Goal: Information Seeking & Learning: Learn about a topic

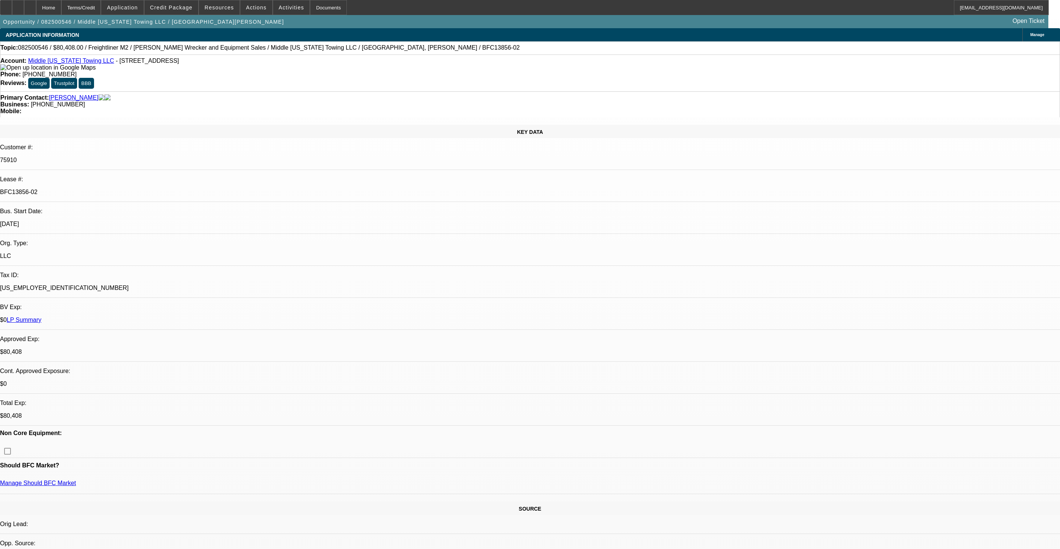
select select "0"
select select "2"
select select "0"
select select "6"
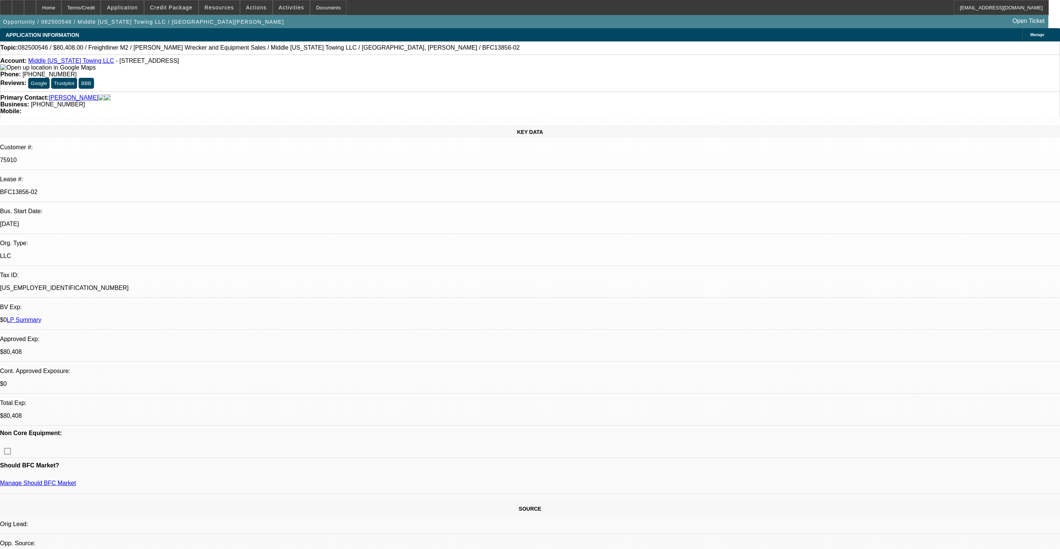
select select "0"
select select "6"
select select "0"
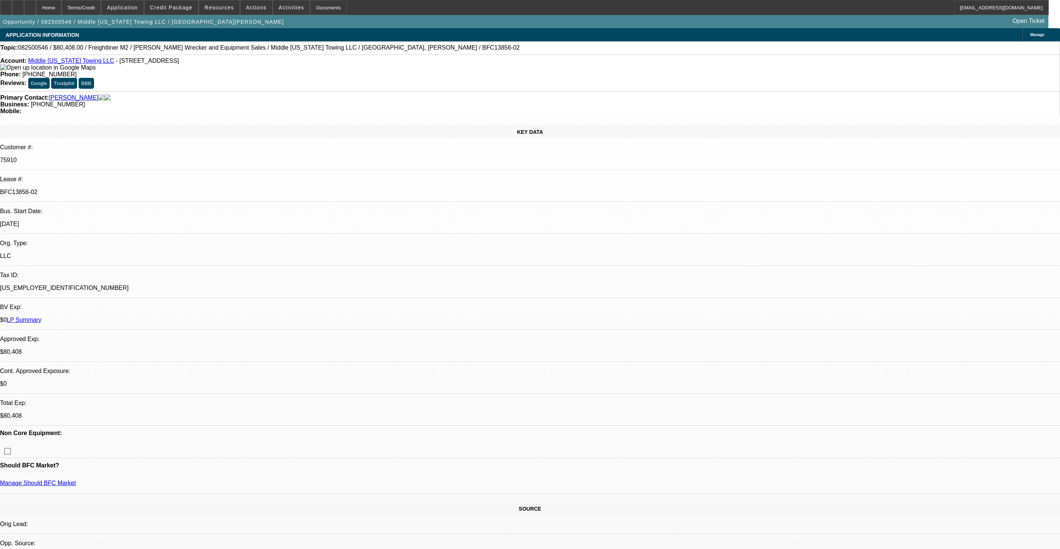
select select "0"
select select "2"
select select "0"
select select "6"
select select "0"
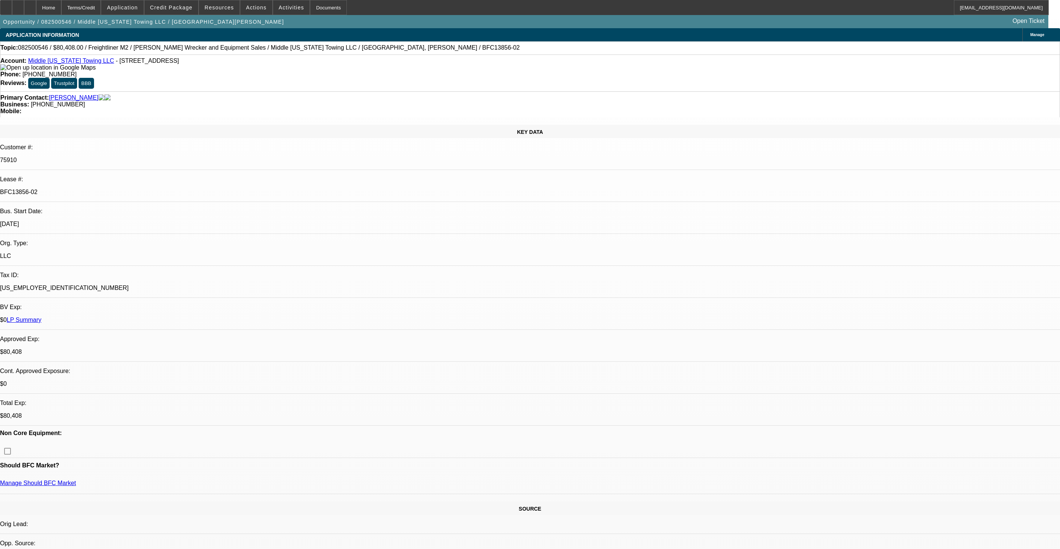
select select "0"
select select "2"
select select "0"
select select "6"
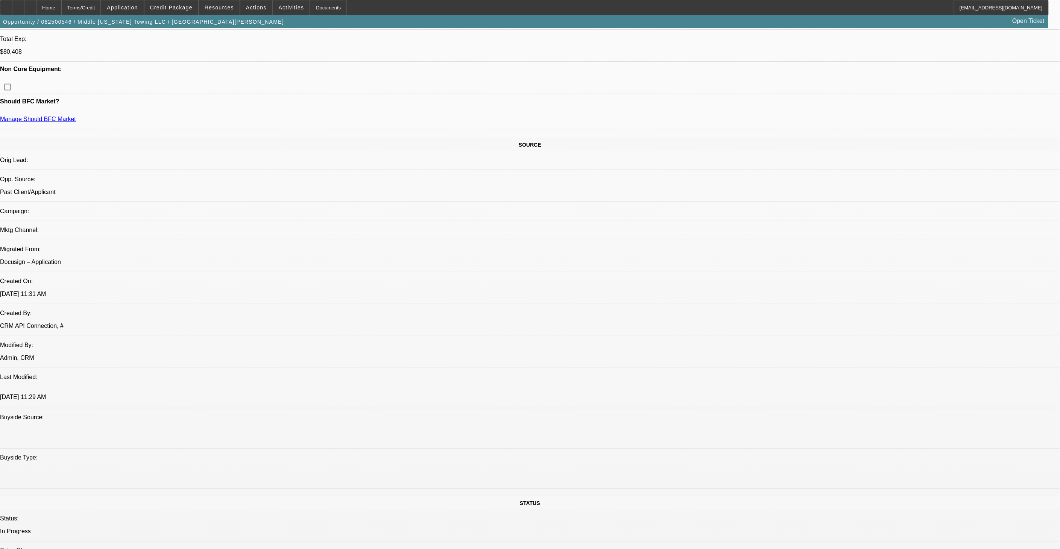
scroll to position [364, 0]
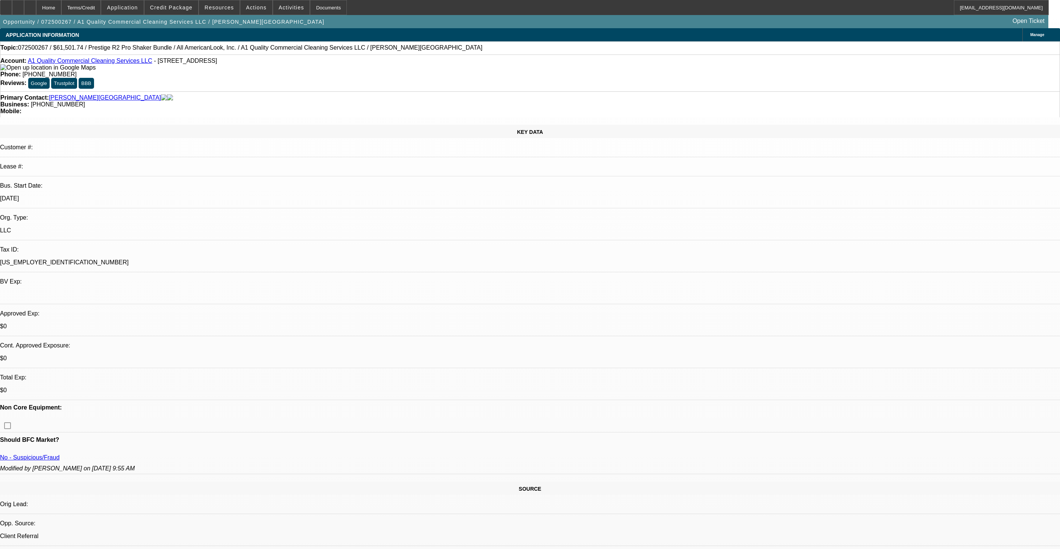
select select "0"
select select "6"
select select "0"
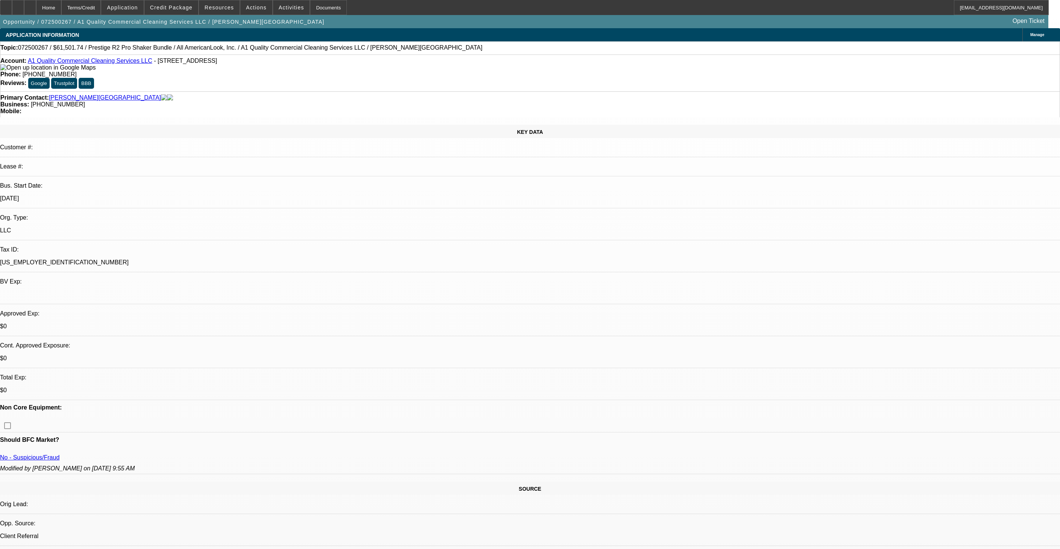
select select "0"
select select "6"
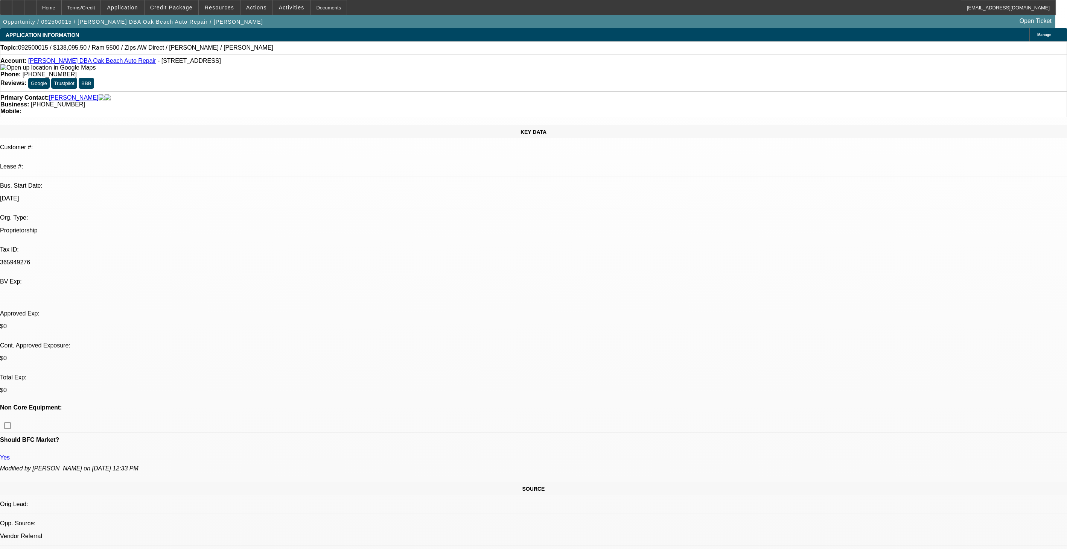
select select "0"
select select "6"
select select "0"
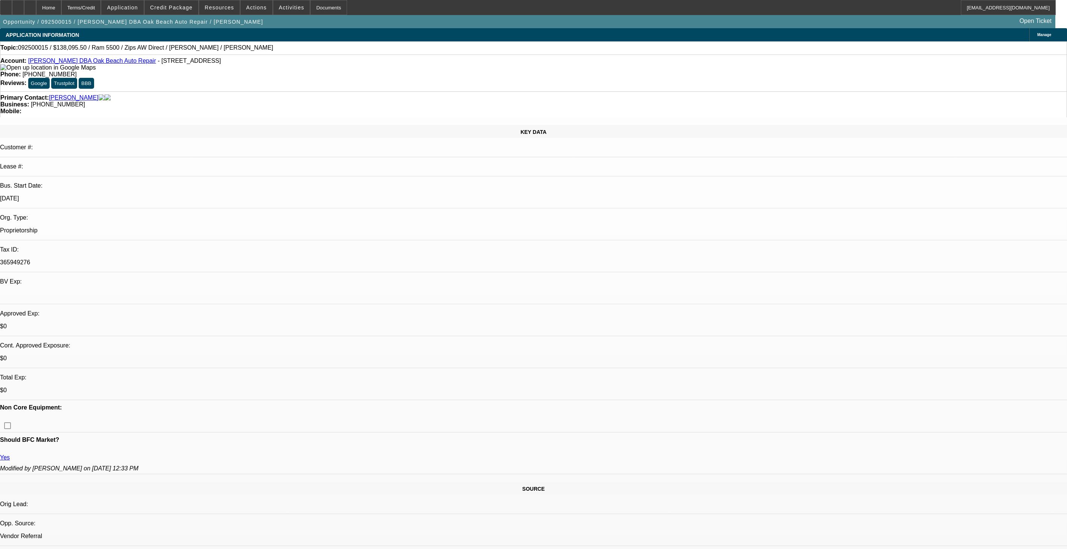
select select "0"
select select "6"
select select "0"
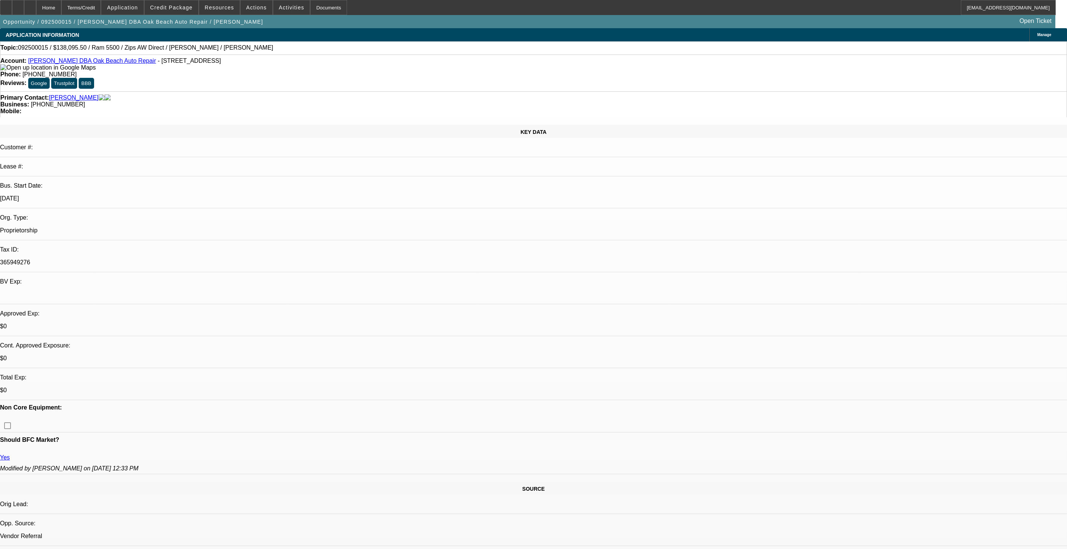
select select "0"
select select "6"
select select "0"
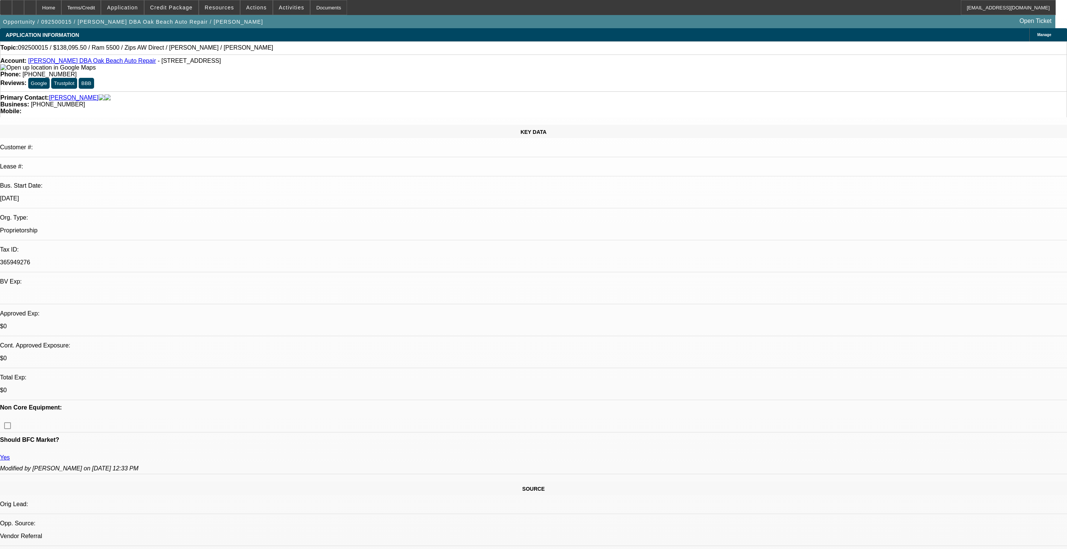
select select "6"
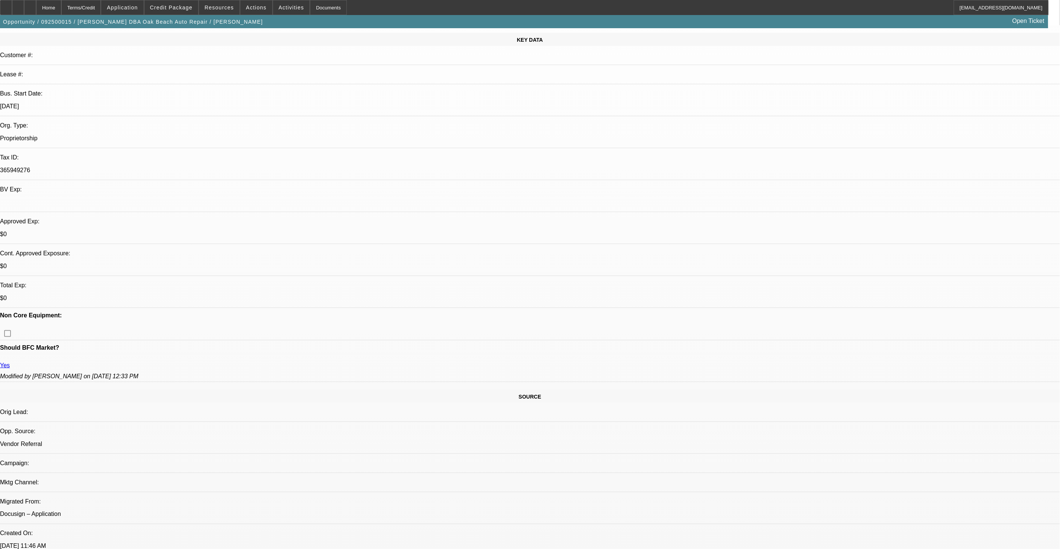
scroll to position [209, 0]
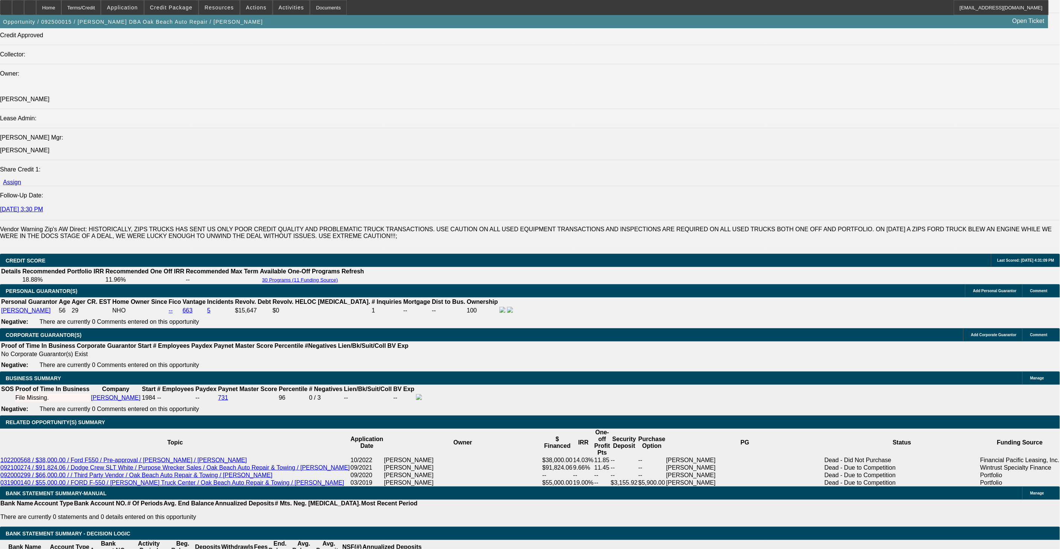
scroll to position [878, 0]
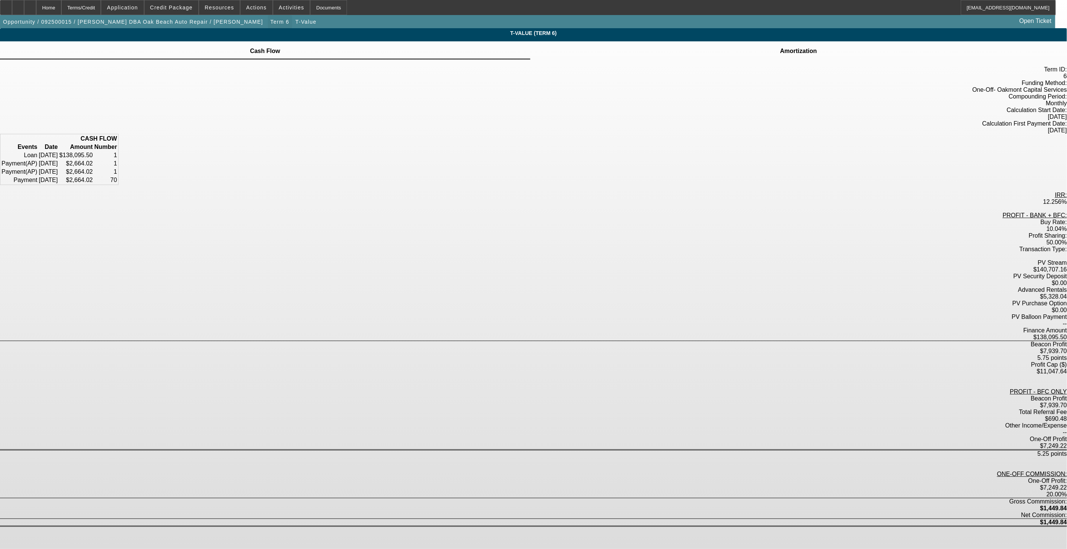
click at [270, 21] on span "Term 6" at bounding box center [279, 22] width 19 height 6
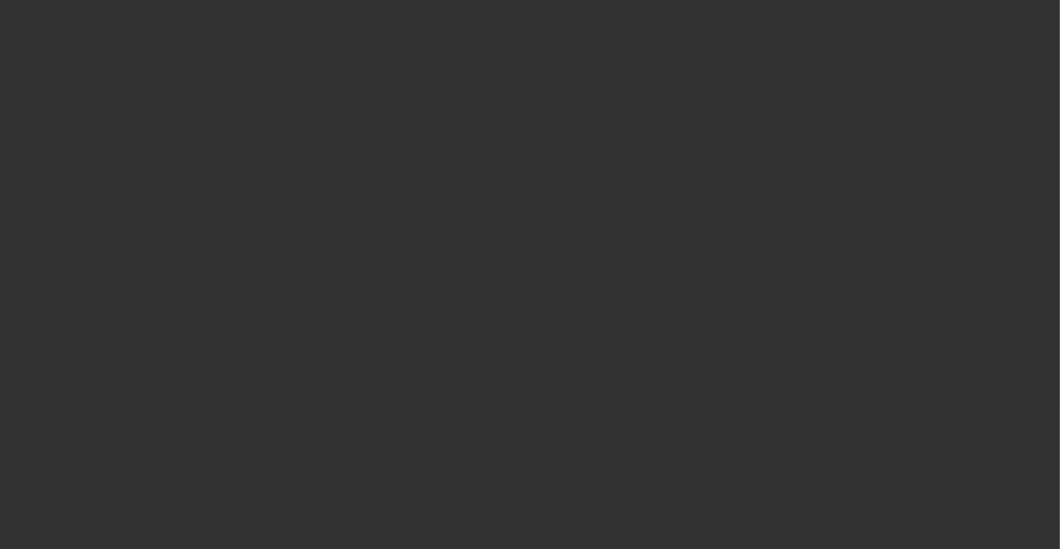
scroll to position [766, 0]
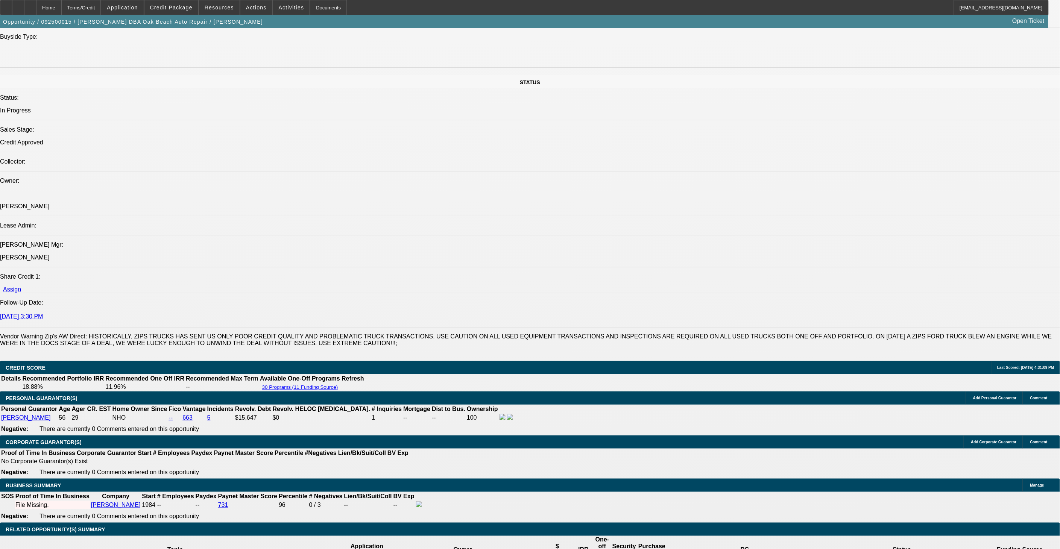
select select "0"
select select "6"
select select "0"
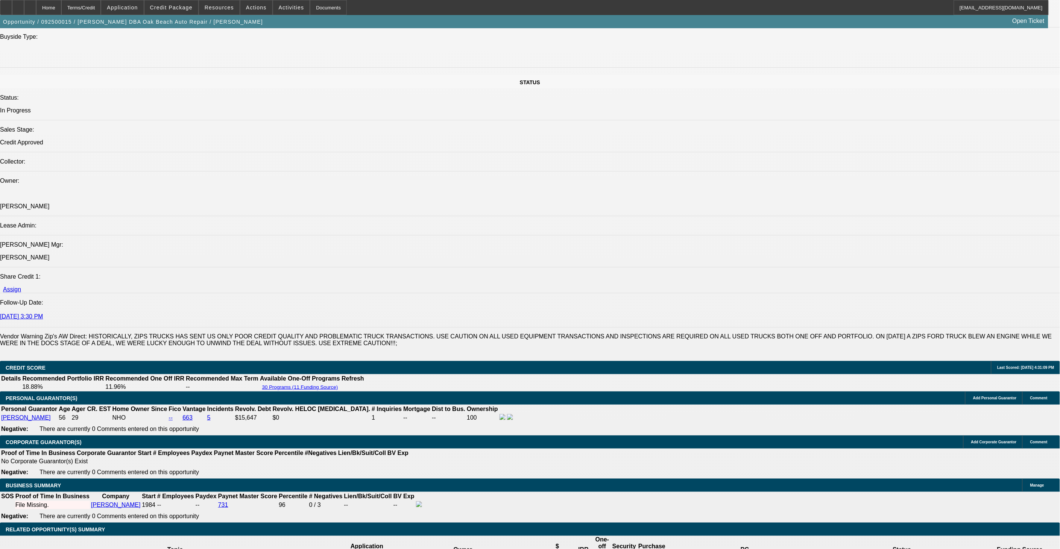
select select "0"
select select "6"
select select "0"
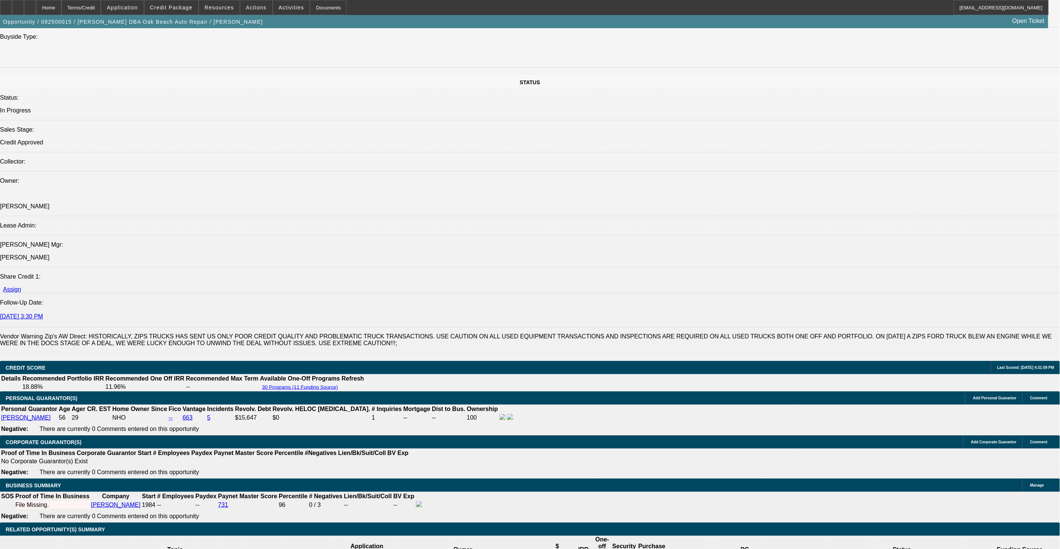
select select "0"
select select "6"
select select "0"
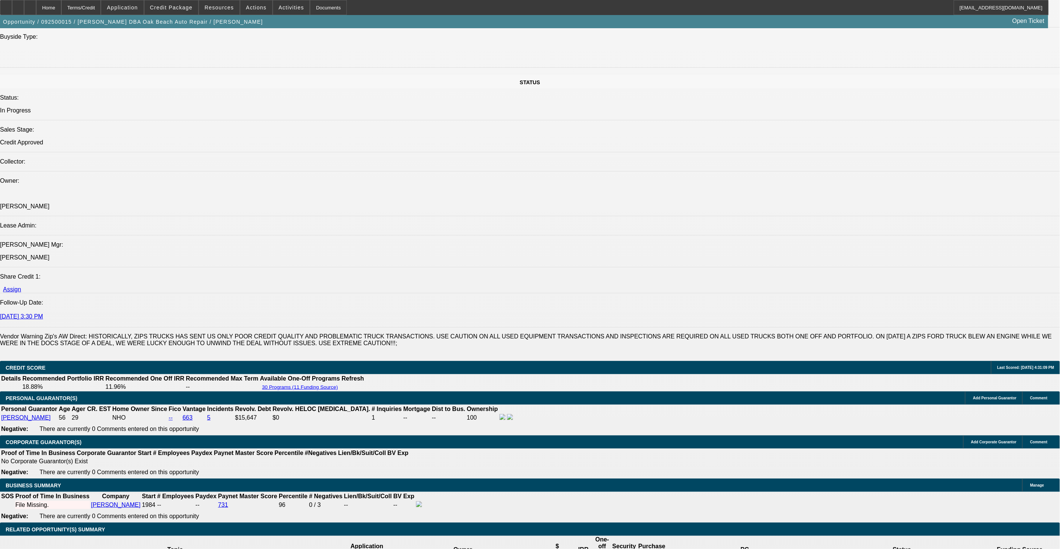
select select "6"
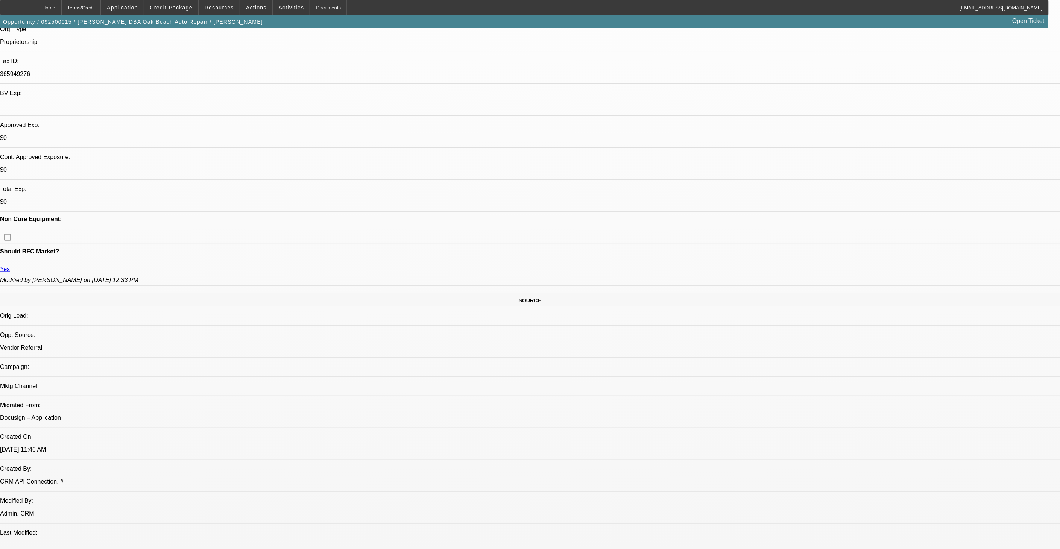
scroll to position [178, 0]
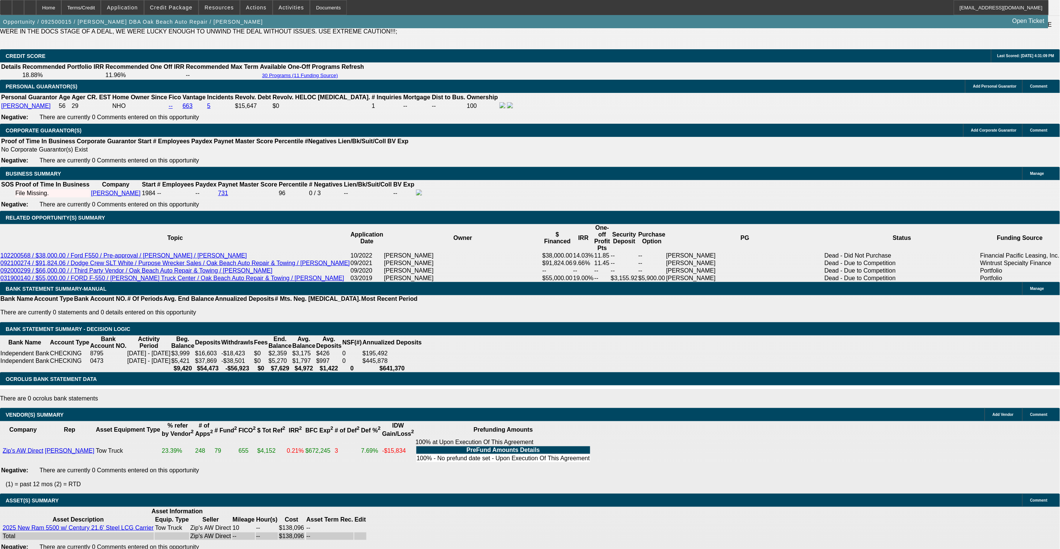
scroll to position [1112, 0]
